Goal: Transaction & Acquisition: Purchase product/service

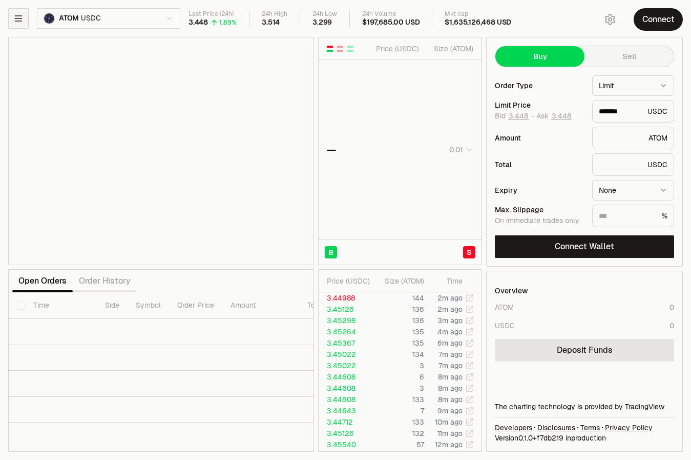
type input "*******"
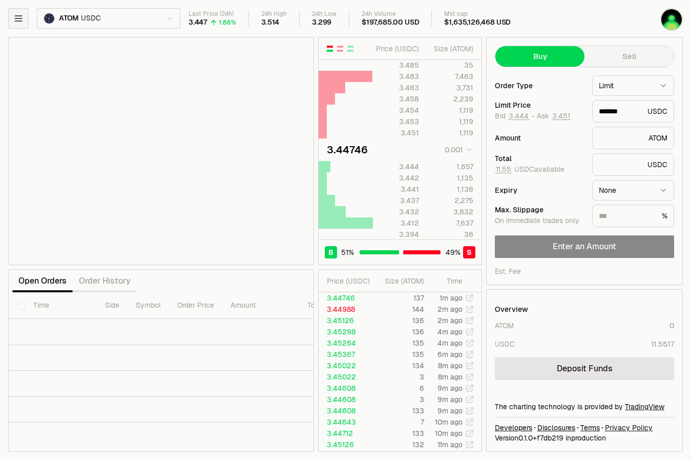
click at [25, 24] on button "button" at bounding box center [18, 18] width 20 height 20
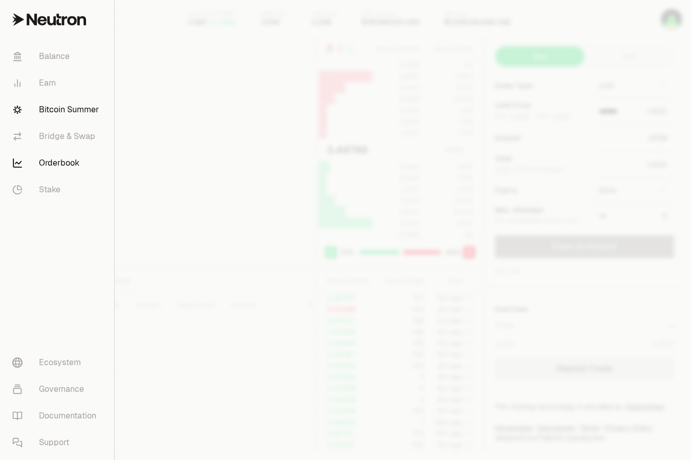
click at [73, 116] on link "Bitcoin Summer" at bounding box center [57, 109] width 106 height 27
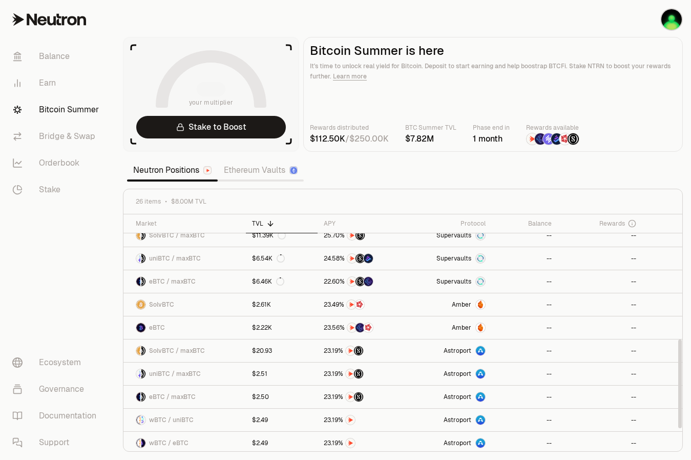
scroll to position [381, 0]
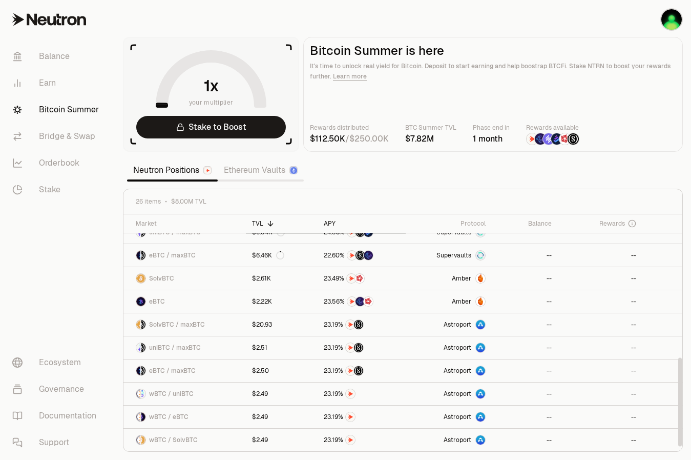
click at [330, 223] on div "APY" at bounding box center [362, 223] width 76 height 8
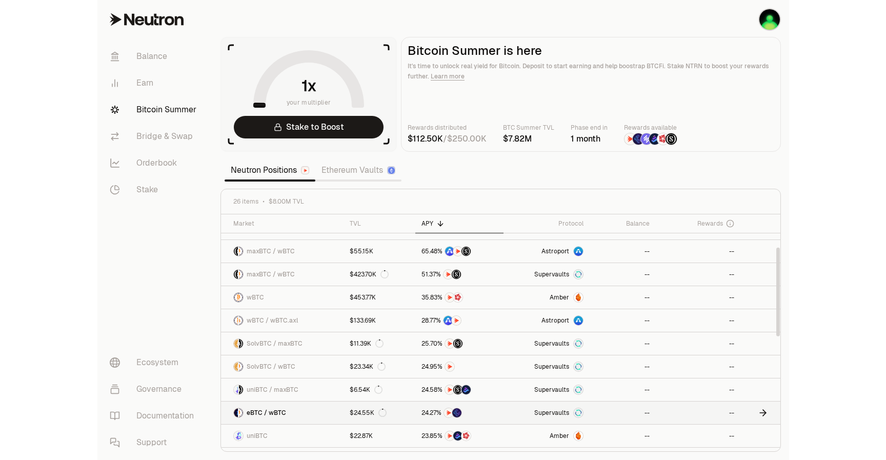
scroll to position [83, 0]
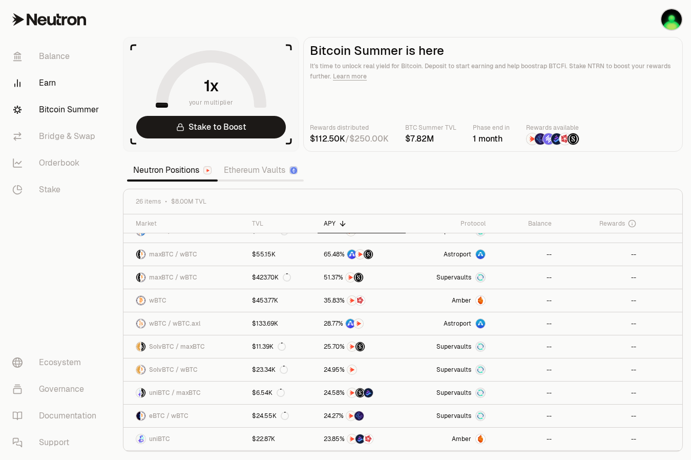
click at [69, 80] on link "Earn" at bounding box center [57, 83] width 107 height 27
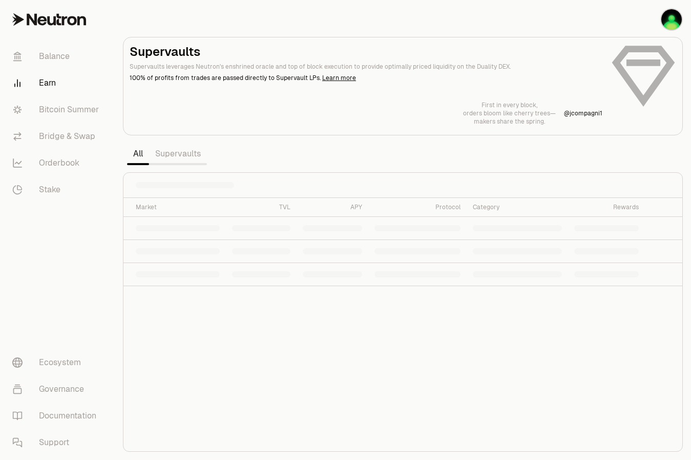
click at [196, 157] on link "Supervaults" at bounding box center [178, 153] width 58 height 20
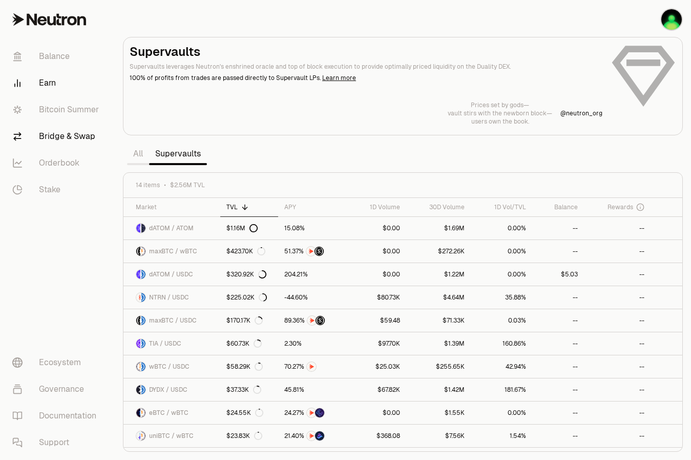
click at [61, 129] on link "Bridge & Swap" at bounding box center [57, 136] width 107 height 27
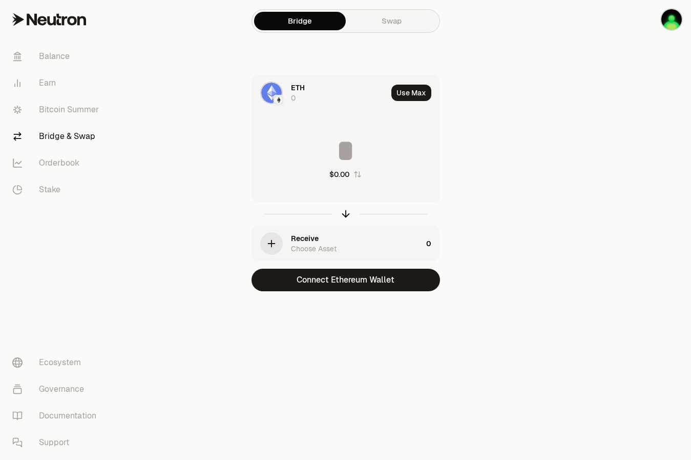
click at [275, 244] on icon "button" at bounding box center [271, 243] width 11 height 11
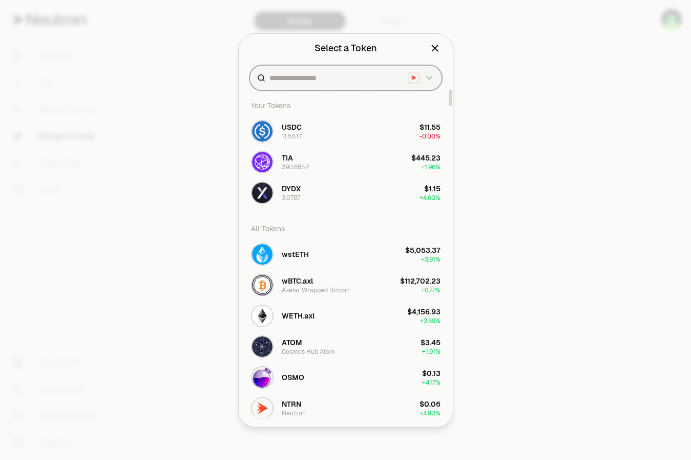
click at [316, 75] on input at bounding box center [337, 78] width 134 height 10
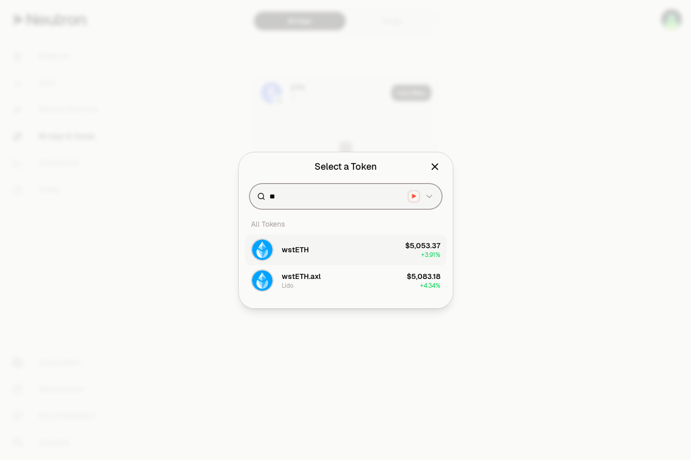
type input "**"
click at [340, 252] on button "wstETH $5,053.37 + 3.91%" at bounding box center [346, 249] width 202 height 31
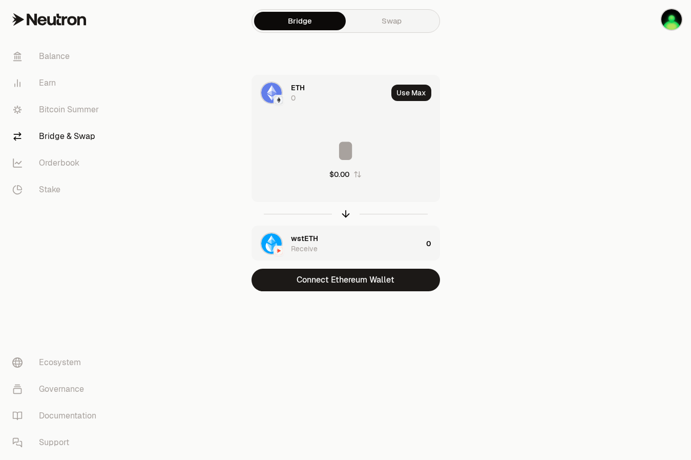
click at [293, 88] on span "ETH" at bounding box center [298, 88] width 14 height 10
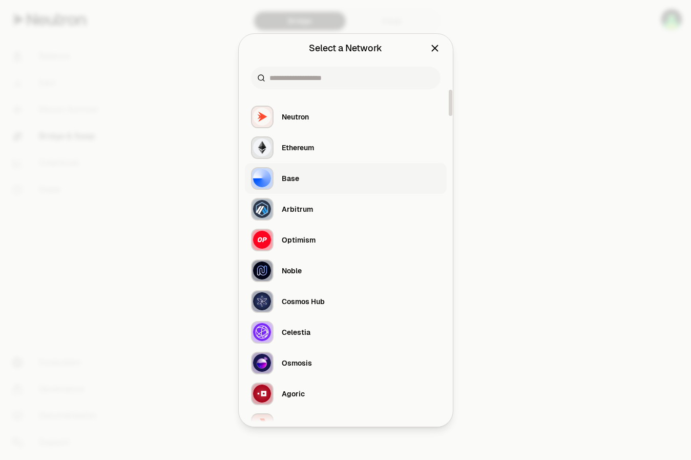
click at [289, 187] on div "Base" at bounding box center [275, 178] width 48 height 23
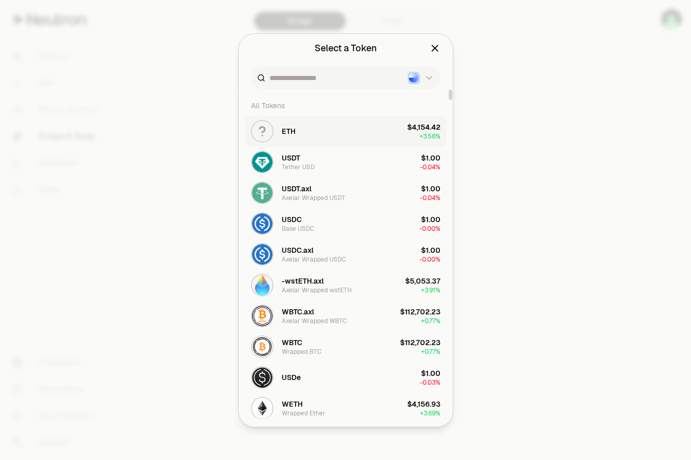
click at [302, 138] on button "ETH $4,154.42 + 3.56%" at bounding box center [346, 131] width 202 height 31
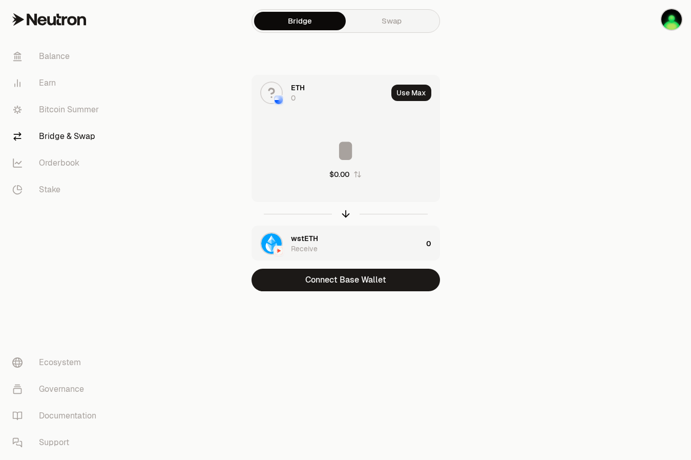
click at [412, 119] on div "$0.00" at bounding box center [346, 157] width 188 height 90
click at [378, 139] on input at bounding box center [346, 150] width 188 height 31
click at [672, 25] on img "button" at bounding box center [672, 19] width 20 height 20
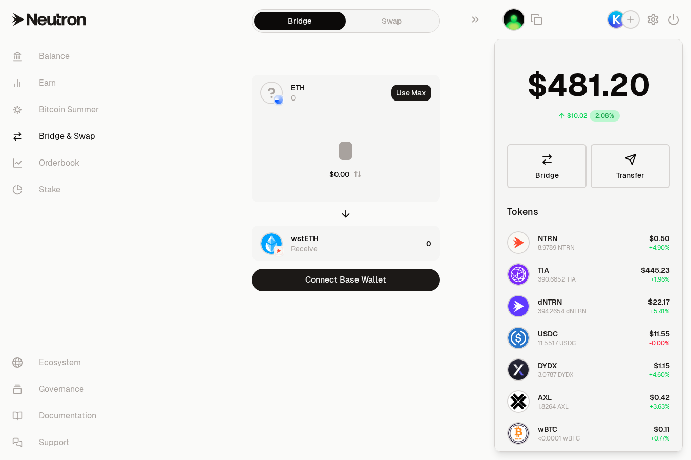
click at [627, 22] on icon "button" at bounding box center [630, 19] width 9 height 9
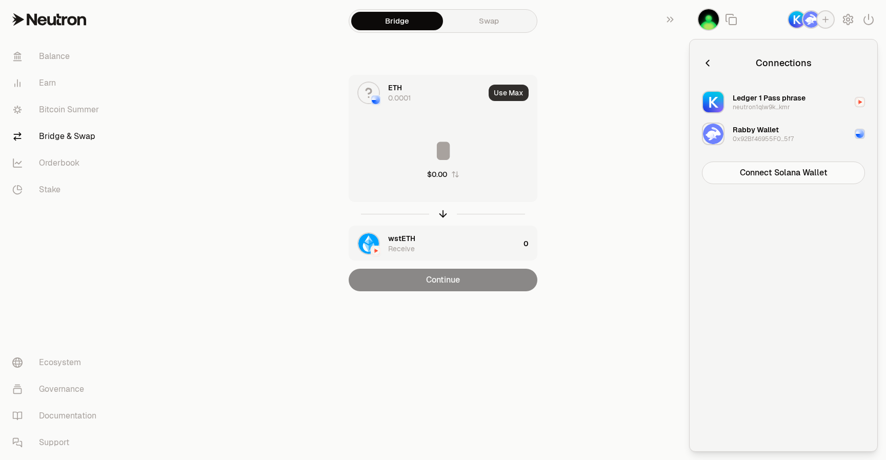
click at [496, 94] on button "Use Max" at bounding box center [508, 93] width 40 height 16
type input "**********"
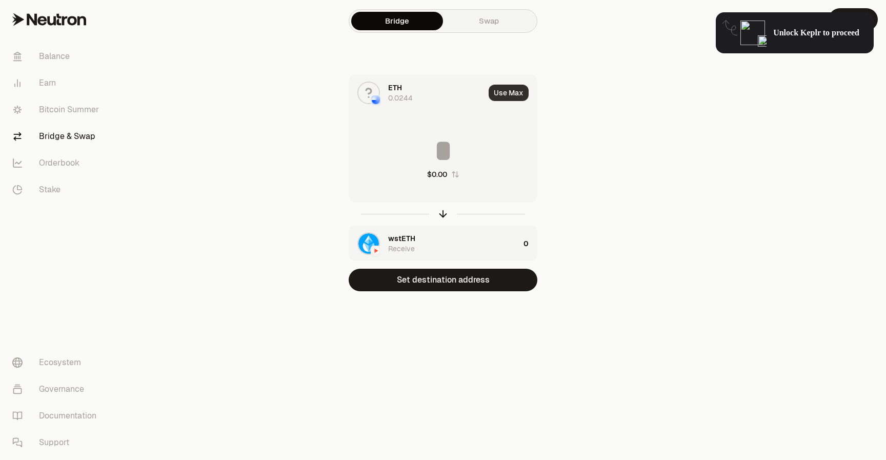
click at [497, 92] on button "Use Max" at bounding box center [508, 93] width 40 height 16
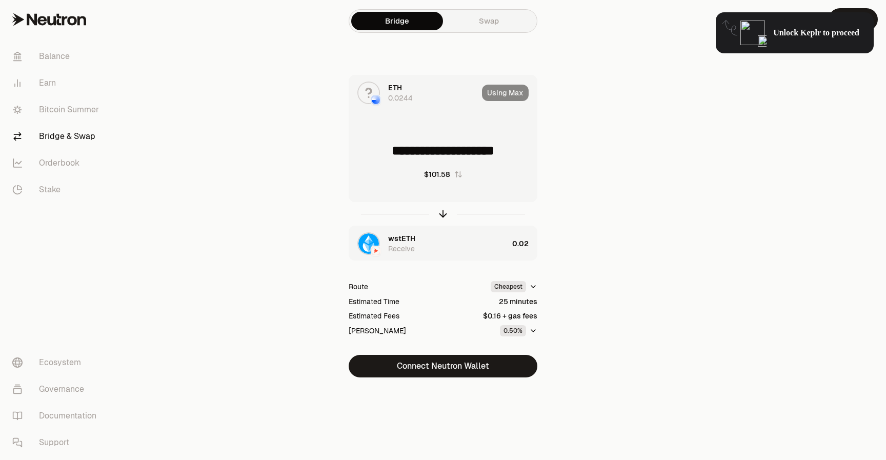
drag, startPoint x: 393, startPoint y: 152, endPoint x: 482, endPoint y: 145, distance: 88.9
click at [482, 145] on input "**********" at bounding box center [443, 150] width 188 height 31
drag, startPoint x: 526, startPoint y: 151, endPoint x: 407, endPoint y: 148, distance: 118.9
click at [407, 148] on input "**********" at bounding box center [443, 150] width 188 height 31
click at [550, 150] on div "ETH 0.0244 Use Max ***** $95.62 wstETH Receive Route Cheapest Estimated Time Es…" at bounding box center [443, 226] width 344 height 302
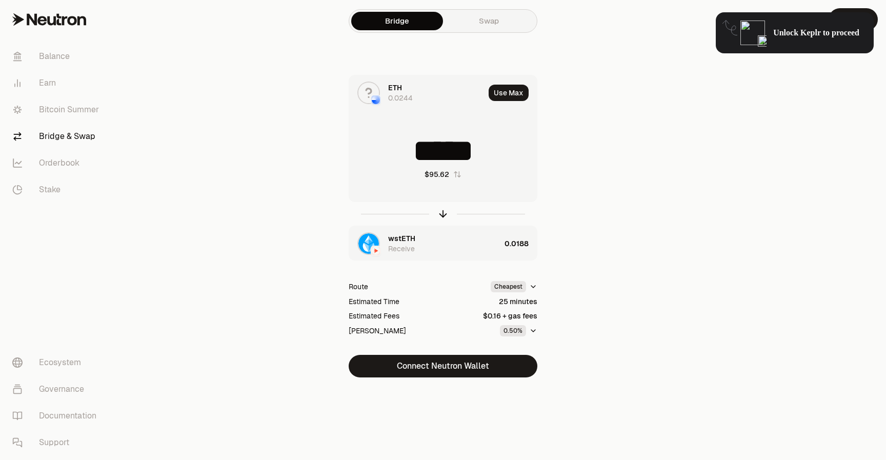
click at [483, 152] on input "*****" at bounding box center [443, 150] width 188 height 31
type input "******"
click at [565, 156] on div "ETH 0.0244 Use Max ****** $100.61 wstETH Receive Route Cheapest Estimated Time …" at bounding box center [443, 226] width 344 height 302
click at [462, 367] on button "Connect Neutron Wallet" at bounding box center [442, 366] width 189 height 23
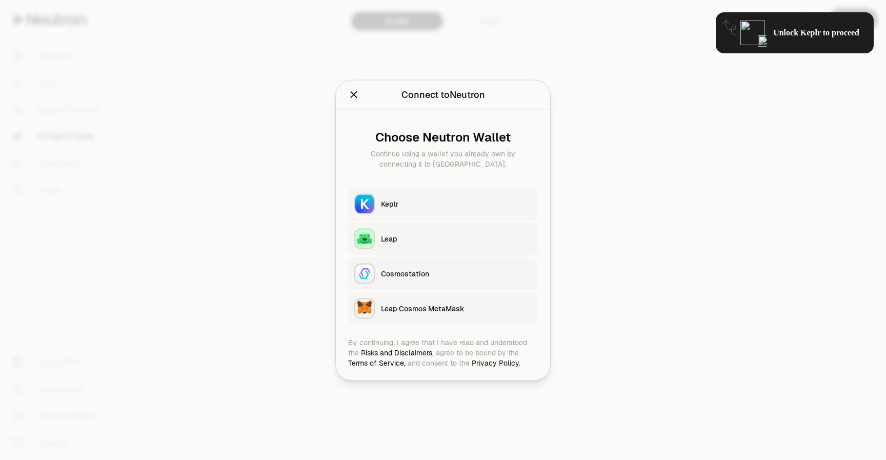
click at [458, 211] on button "Keplr" at bounding box center [443, 203] width 190 height 33
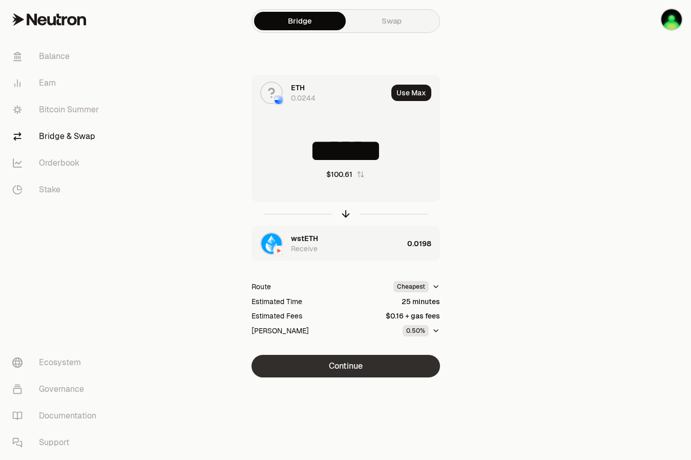
click at [410, 364] on button "Continue" at bounding box center [346, 366] width 189 height 23
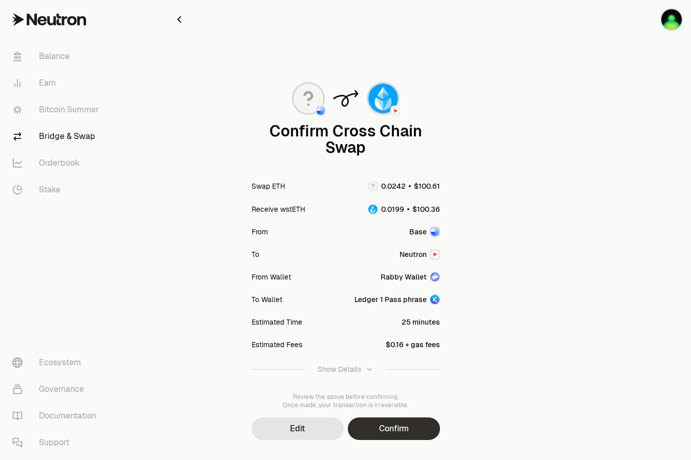
click at [415, 431] on button "Confirm" at bounding box center [394, 428] width 92 height 23
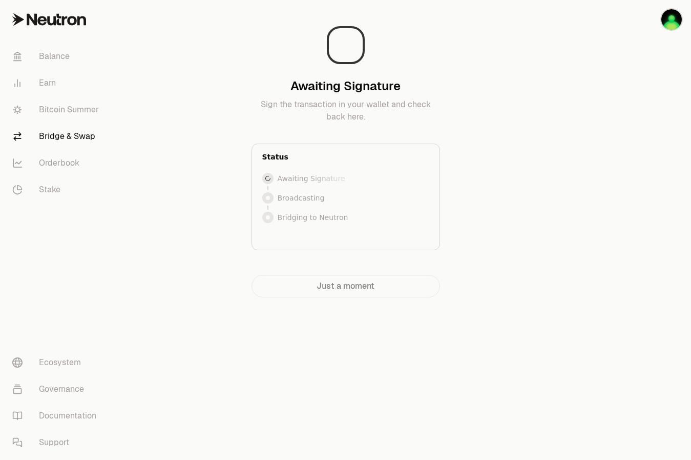
click at [547, 172] on main "Awaiting Signature Sign the transaction in your wallet and check back here. Sta…" at bounding box center [403, 169] width 577 height 338
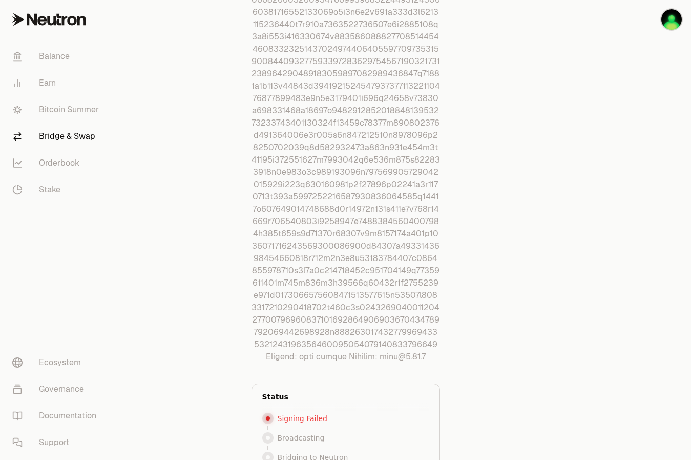
scroll to position [1588, 0]
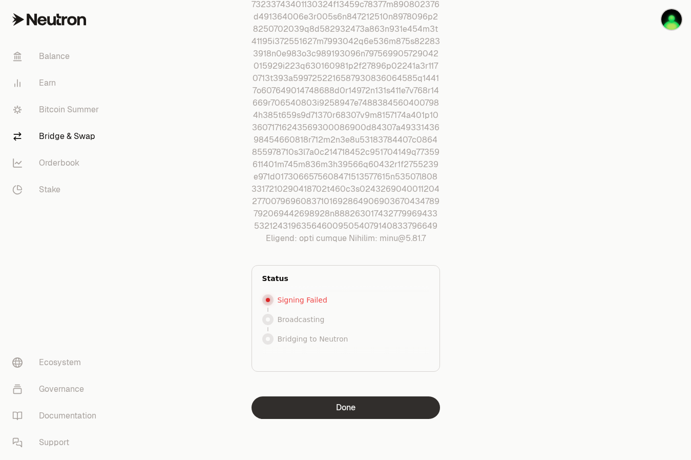
click at [357, 403] on button "Done" at bounding box center [346, 407] width 189 height 23
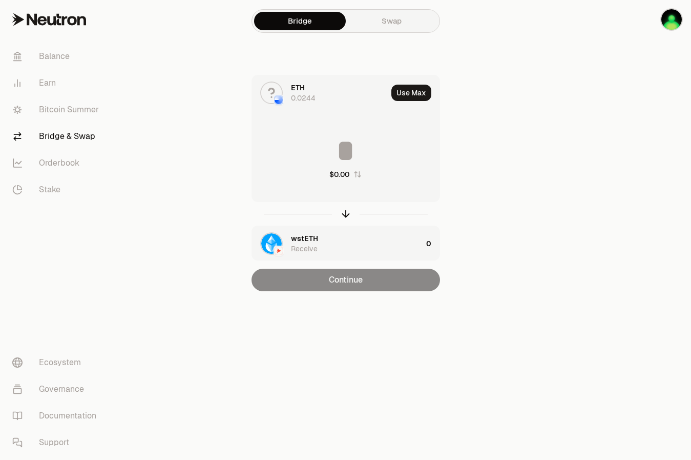
click at [377, 155] on input at bounding box center [346, 150] width 188 height 31
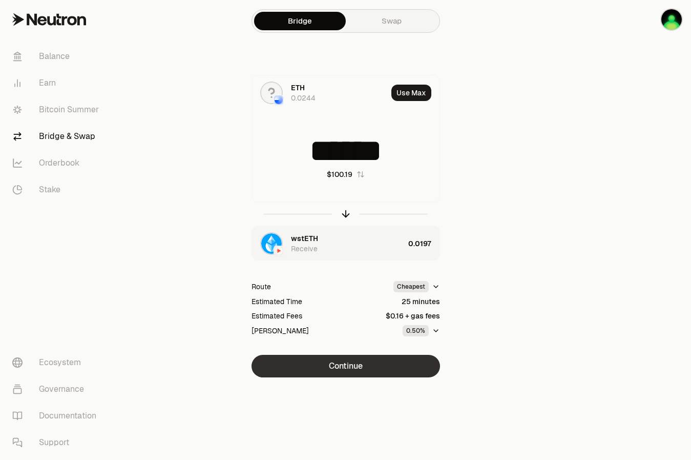
type input "******"
click at [395, 373] on button "Continue" at bounding box center [346, 366] width 189 height 23
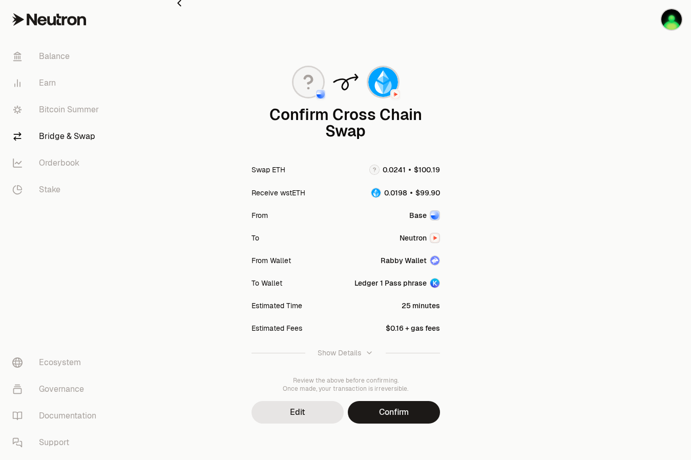
scroll to position [21, 0]
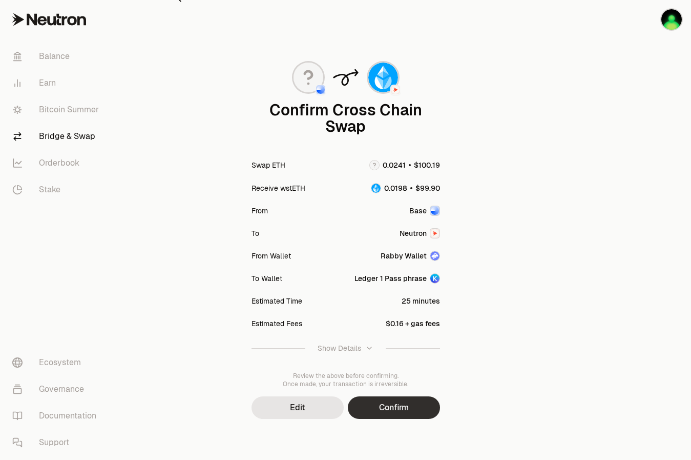
click at [405, 402] on button "Confirm" at bounding box center [394, 407] width 92 height 23
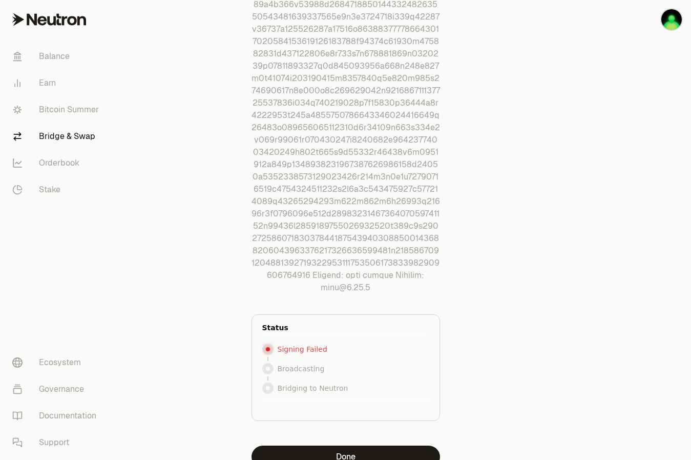
scroll to position [1588, 0]
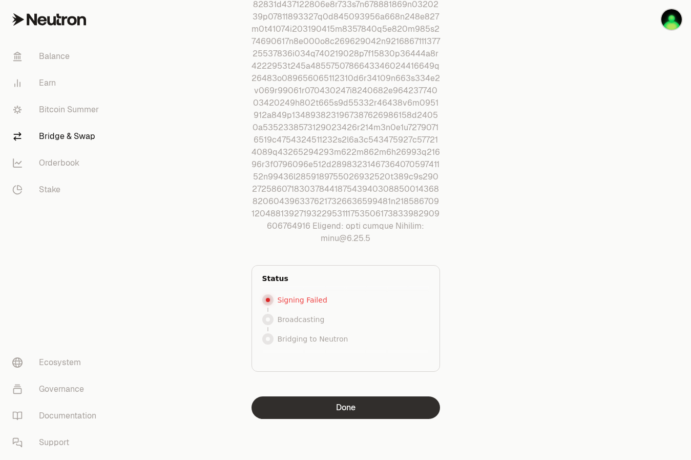
click at [359, 412] on button "Done" at bounding box center [346, 407] width 189 height 23
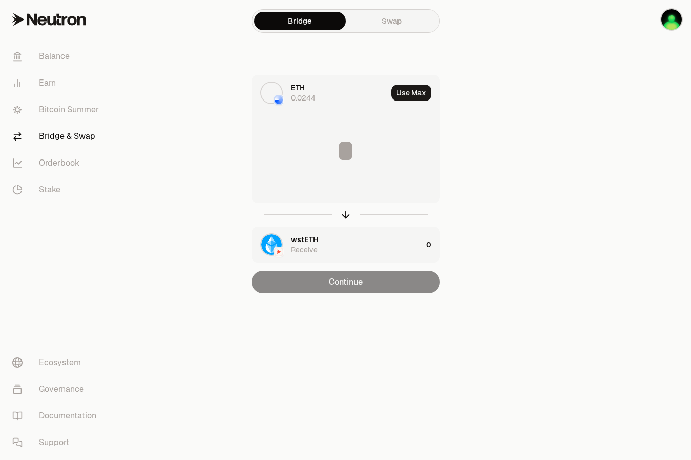
scroll to position [0, 0]
click at [345, 152] on input at bounding box center [346, 150] width 188 height 31
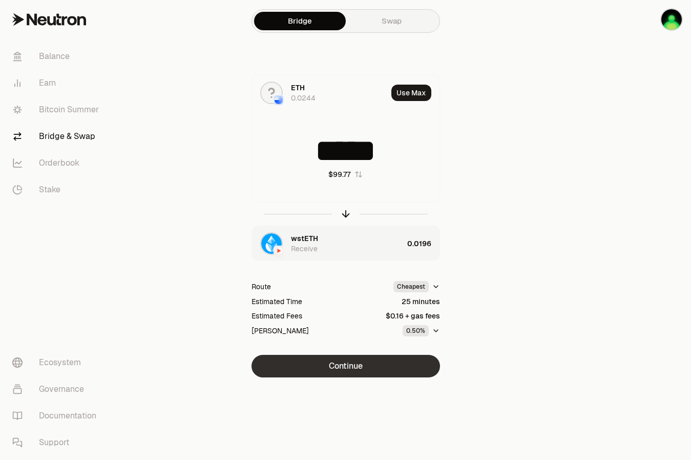
type input "*****"
click at [362, 359] on button "Continue" at bounding box center [346, 366] width 189 height 23
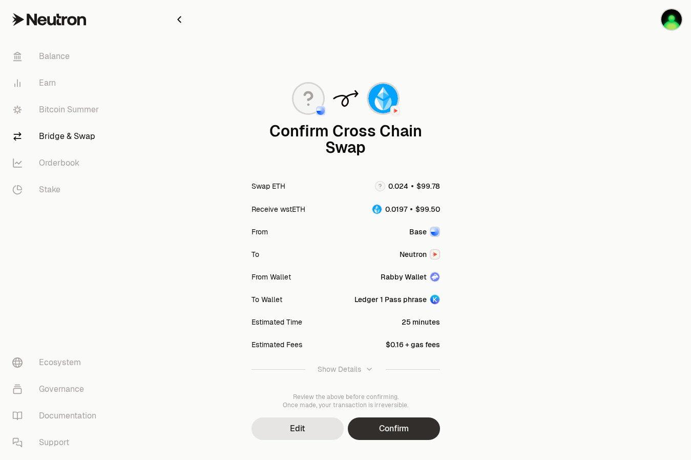
click at [385, 426] on button "Confirm" at bounding box center [394, 428] width 92 height 23
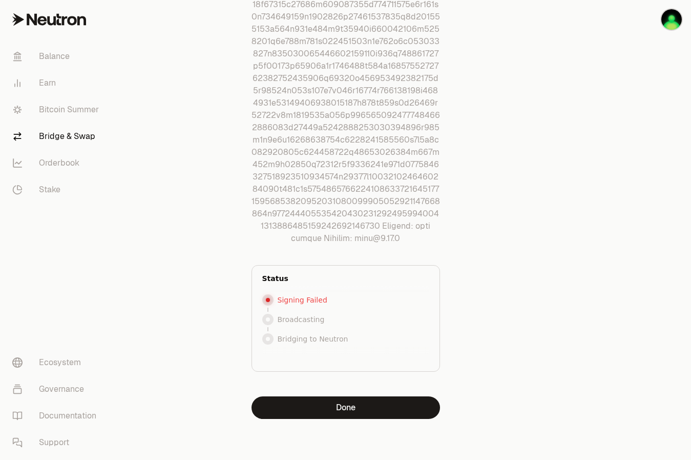
scroll to position [1552, 0]
click at [369, 419] on button "Done" at bounding box center [346, 407] width 189 height 23
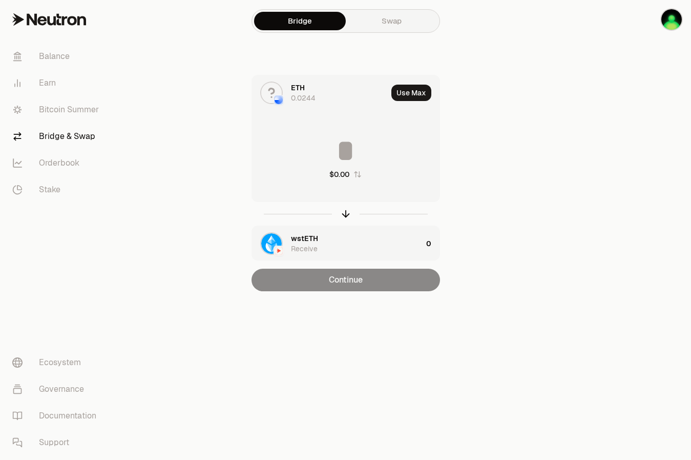
click at [353, 152] on input at bounding box center [346, 150] width 188 height 31
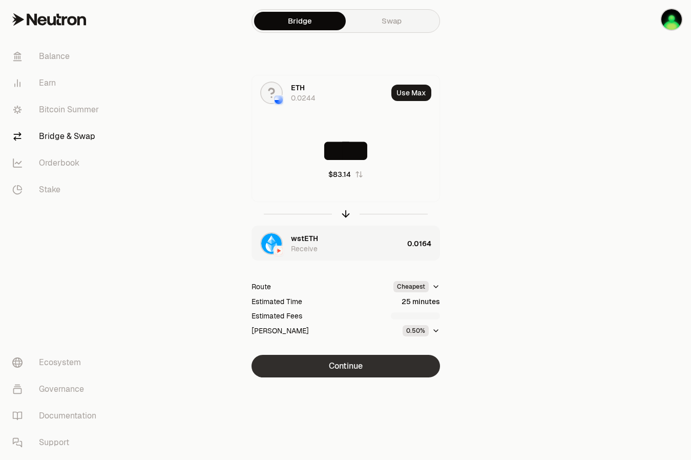
type input "****"
click at [357, 359] on button "Continue" at bounding box center [346, 366] width 189 height 23
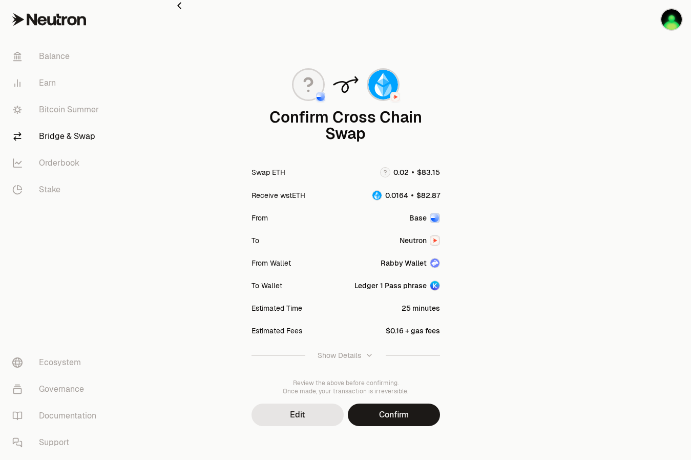
scroll to position [21, 0]
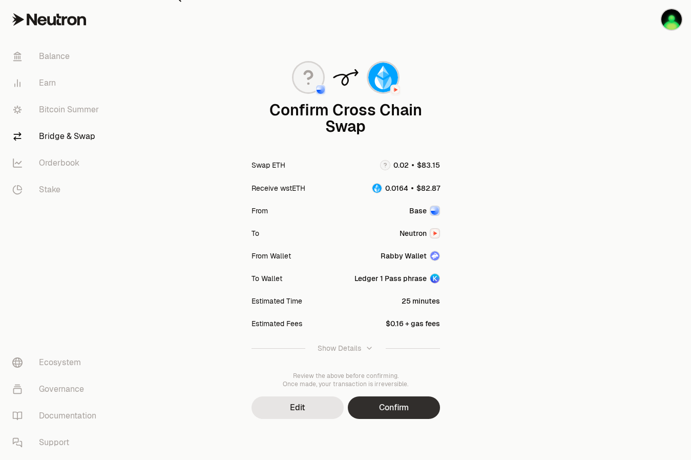
click at [383, 403] on button "Confirm" at bounding box center [394, 407] width 92 height 23
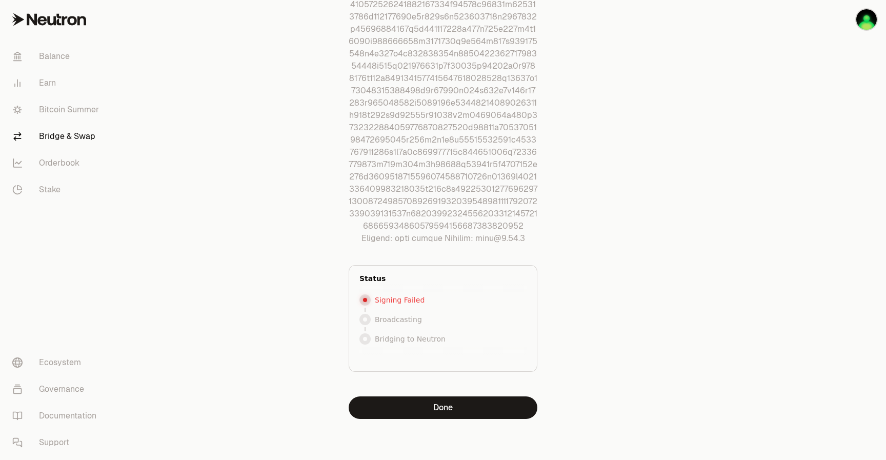
scroll to position [1588, 0]
click at [469, 407] on button "Done" at bounding box center [442, 407] width 189 height 23
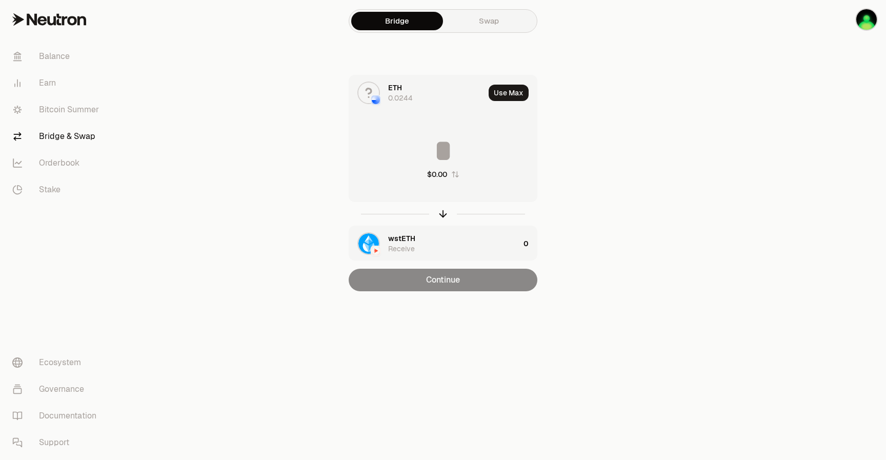
click at [494, 274] on div "Continue" at bounding box center [442, 280] width 189 height 23
click at [469, 278] on div "Continue" at bounding box center [442, 280] width 189 height 23
click at [446, 287] on div "Continue" at bounding box center [442, 280] width 189 height 23
click at [457, 156] on input at bounding box center [443, 150] width 188 height 31
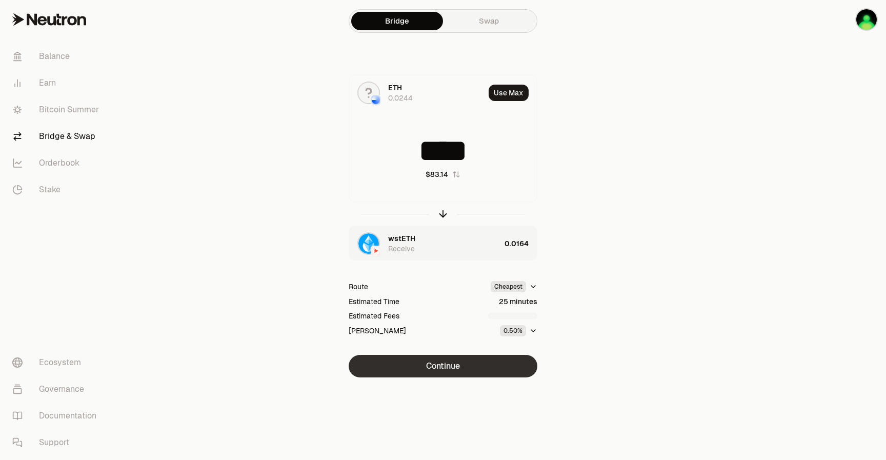
type input "****"
click at [432, 362] on button "Continue" at bounding box center [442, 366] width 189 height 23
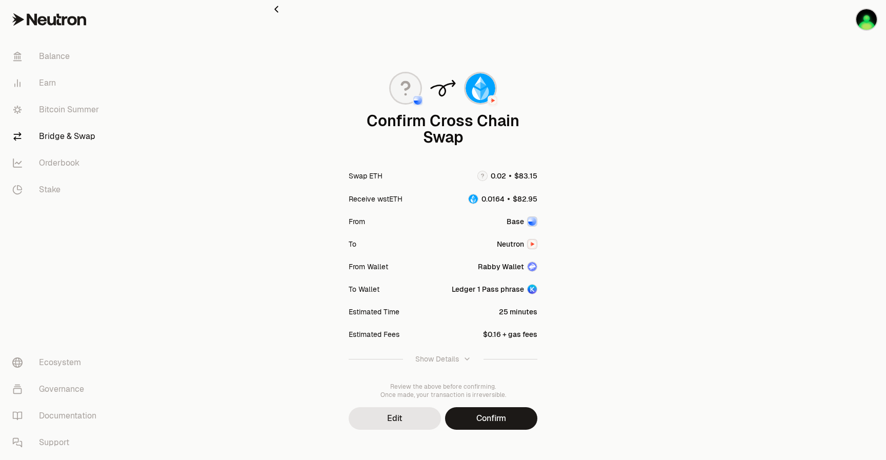
scroll to position [15, 0]
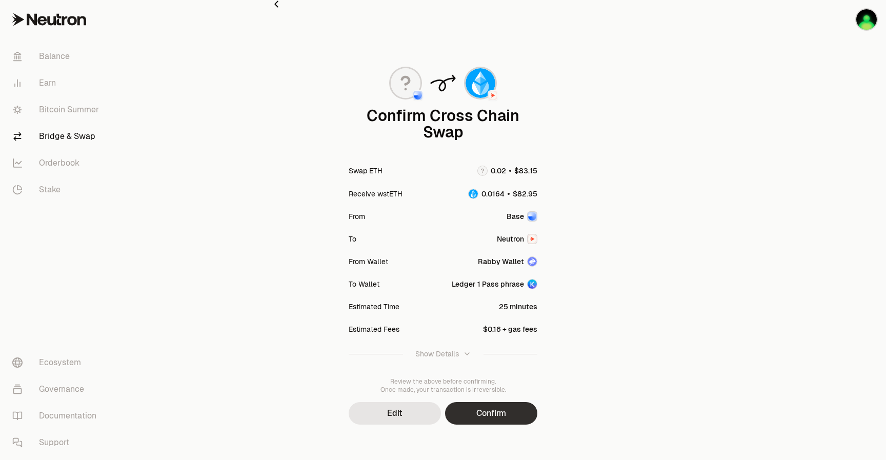
click at [483, 411] on button "Confirm" at bounding box center [491, 413] width 92 height 23
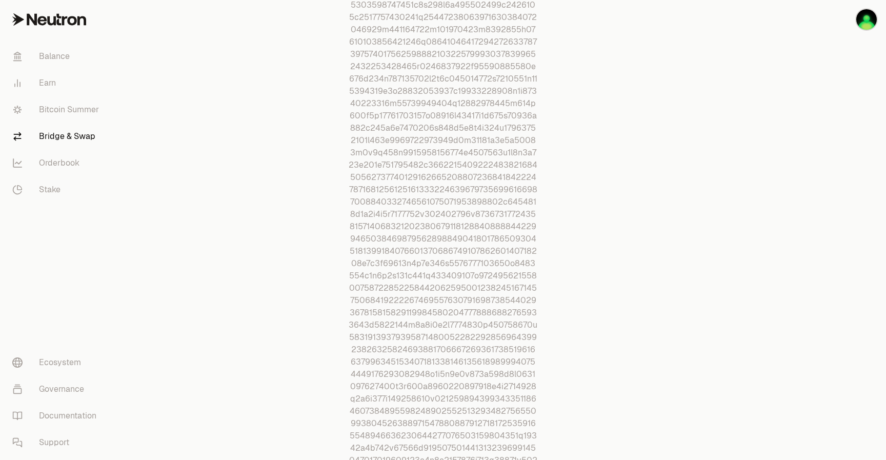
scroll to position [1588, 0]
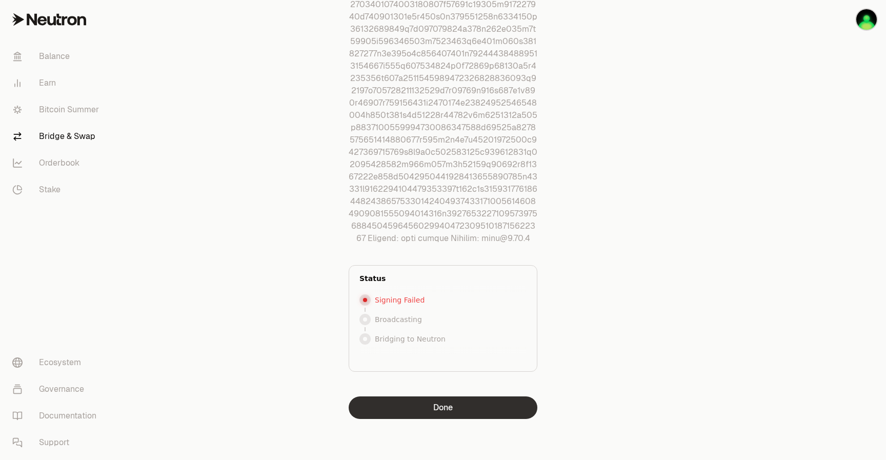
click at [455, 399] on button "Done" at bounding box center [442, 407] width 189 height 23
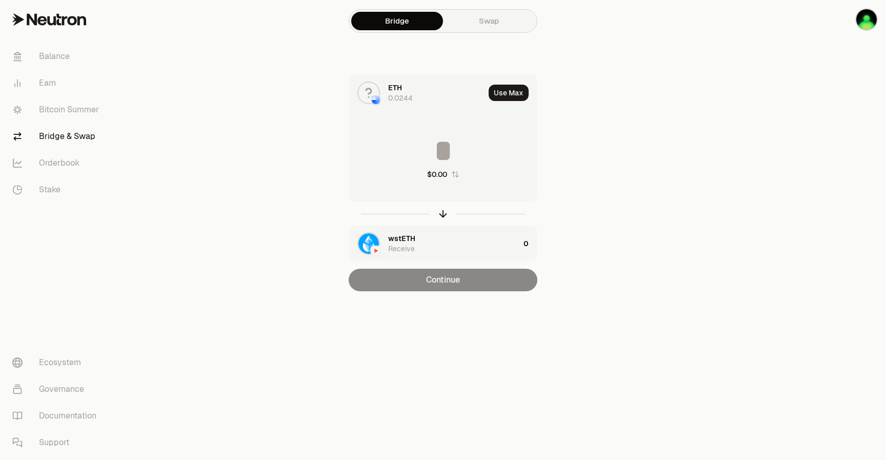
click at [447, 140] on input at bounding box center [443, 150] width 188 height 31
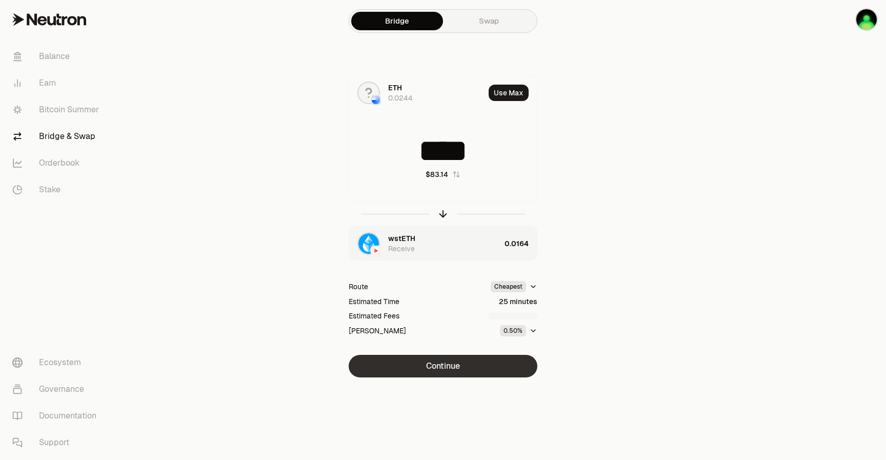
type input "****"
click at [442, 363] on button "Continue" at bounding box center [442, 366] width 189 height 23
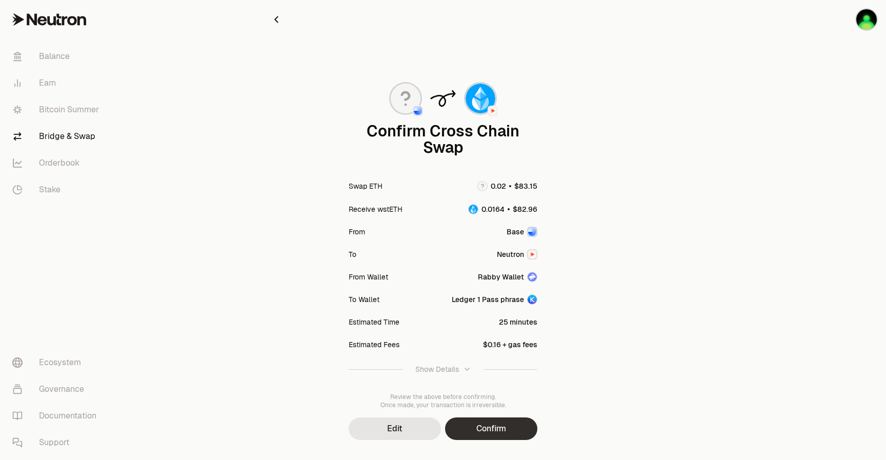
click at [489, 423] on button "Confirm" at bounding box center [491, 428] width 92 height 23
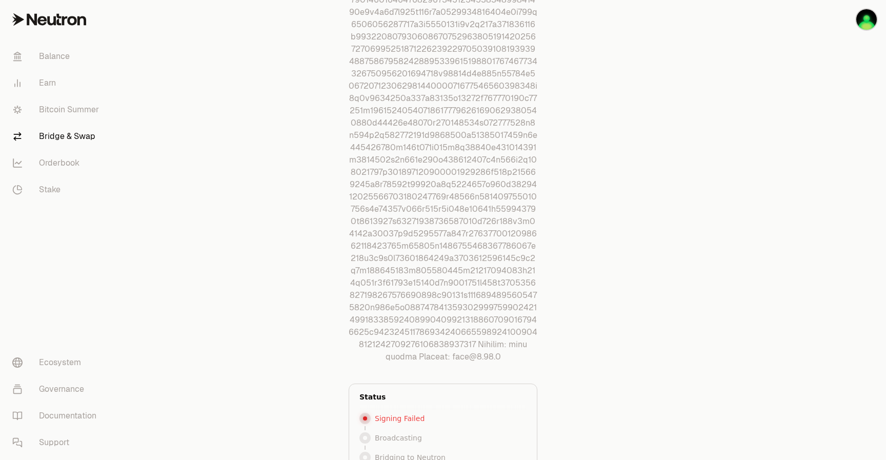
scroll to position [1588, 0]
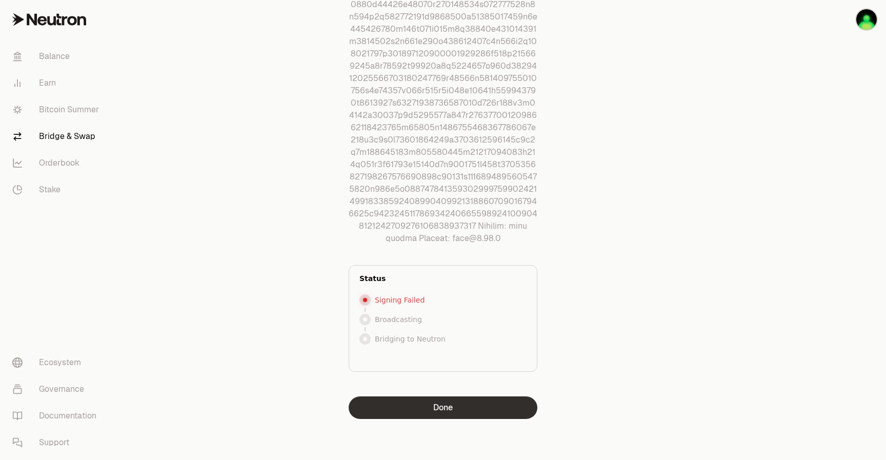
click at [461, 396] on button "Done" at bounding box center [442, 407] width 189 height 23
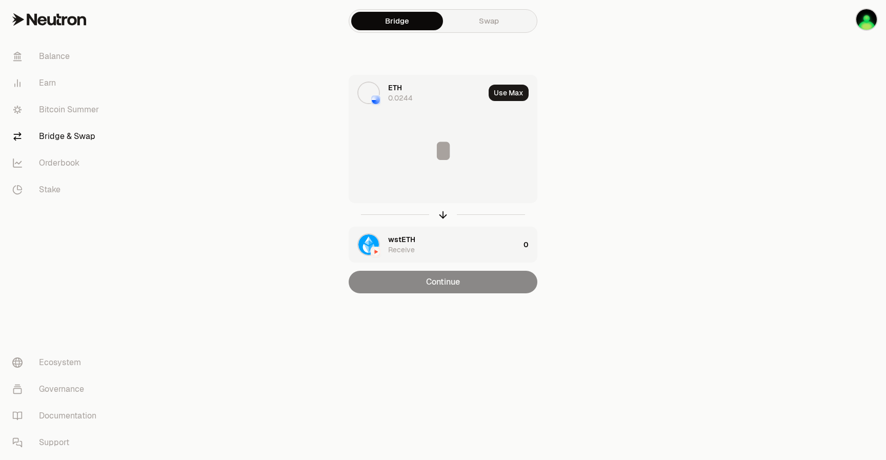
scroll to position [0, 0]
click at [477, 156] on input at bounding box center [443, 150] width 188 height 31
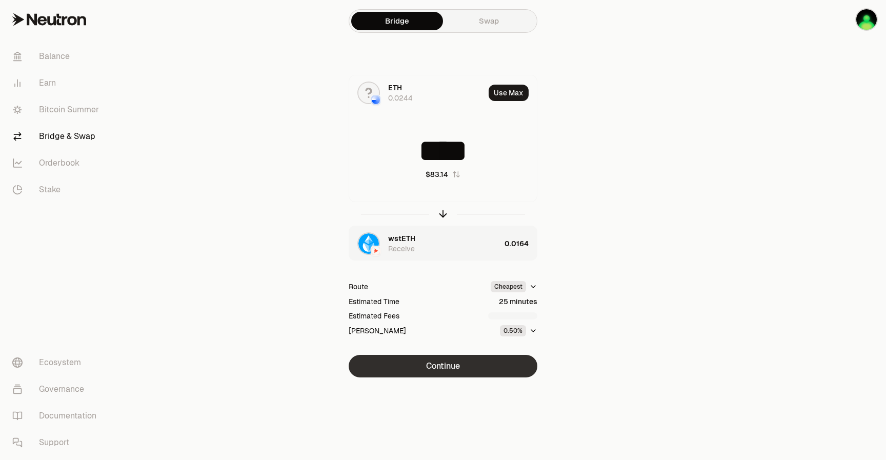
type input "****"
click at [465, 367] on button "Continue" at bounding box center [442, 366] width 189 height 23
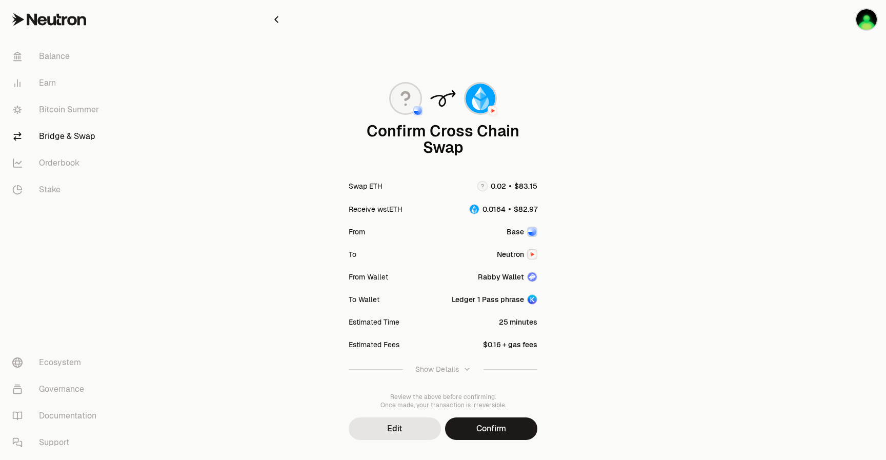
click at [513, 277] on div "Rabby Wallet" at bounding box center [501, 277] width 46 height 10
click at [498, 424] on button "Confirm" at bounding box center [491, 428] width 92 height 23
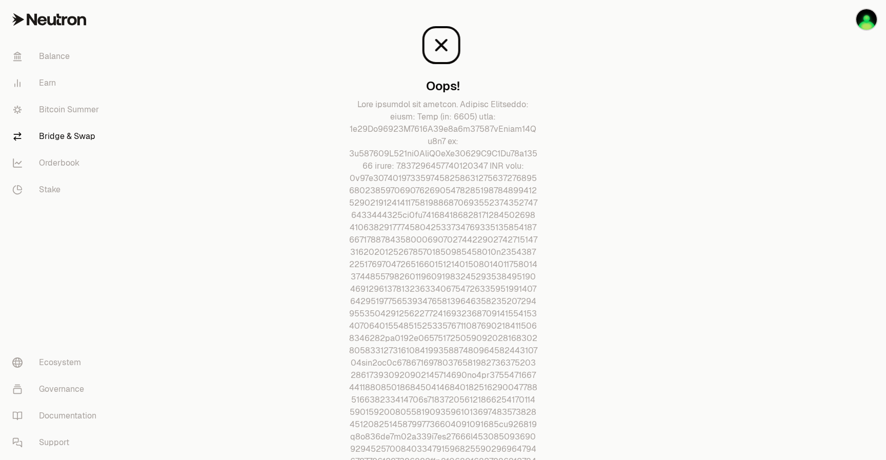
click at [68, 132] on link "Bridge & Swap" at bounding box center [57, 136] width 107 height 27
click at [66, 112] on link "Bitcoin Summer" at bounding box center [57, 109] width 107 height 27
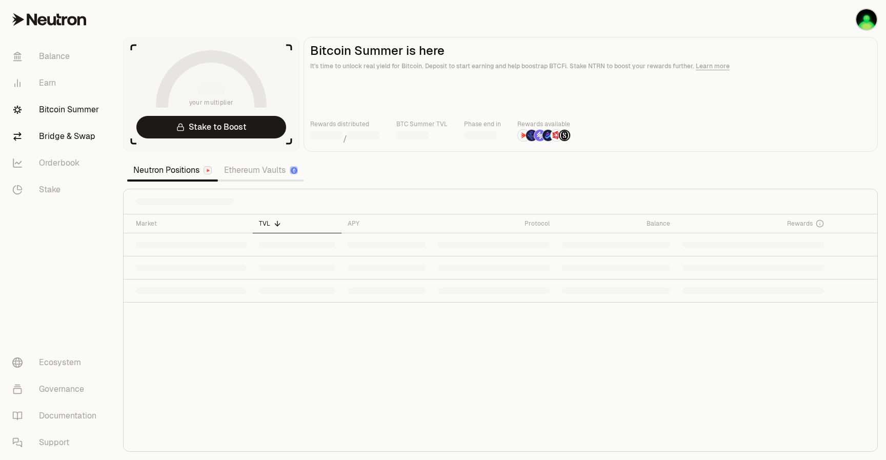
click at [67, 135] on link "Bridge & Swap" at bounding box center [57, 136] width 107 height 27
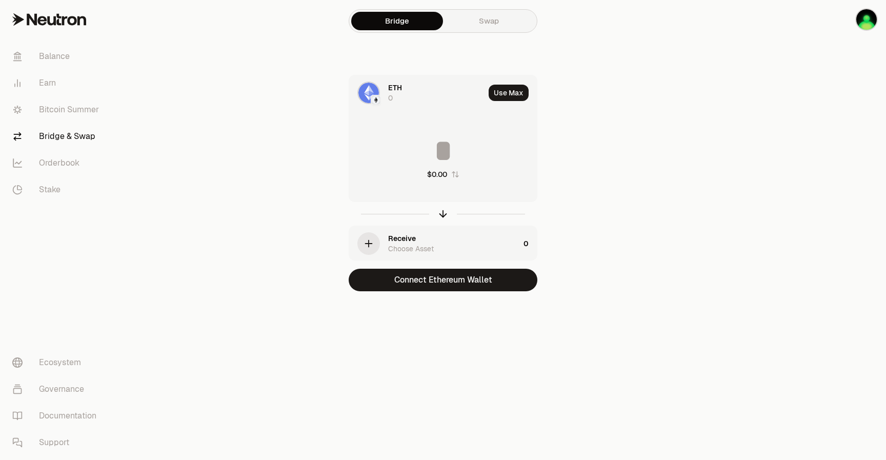
click at [383, 243] on div "Receive Choose Asset" at bounding box center [434, 243] width 170 height 35
